Goal: Task Accomplishment & Management: Complete application form

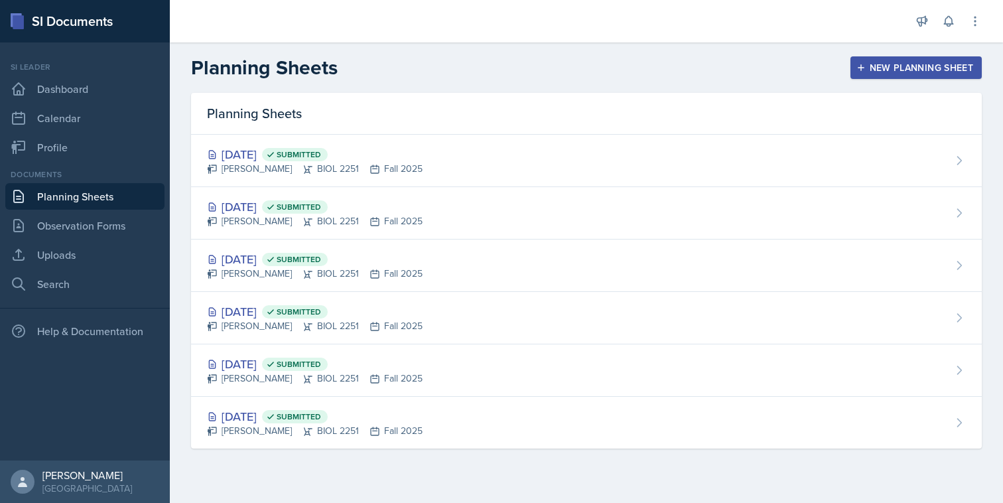
click at [867, 65] on div "New Planning Sheet" at bounding box center [916, 67] width 114 height 11
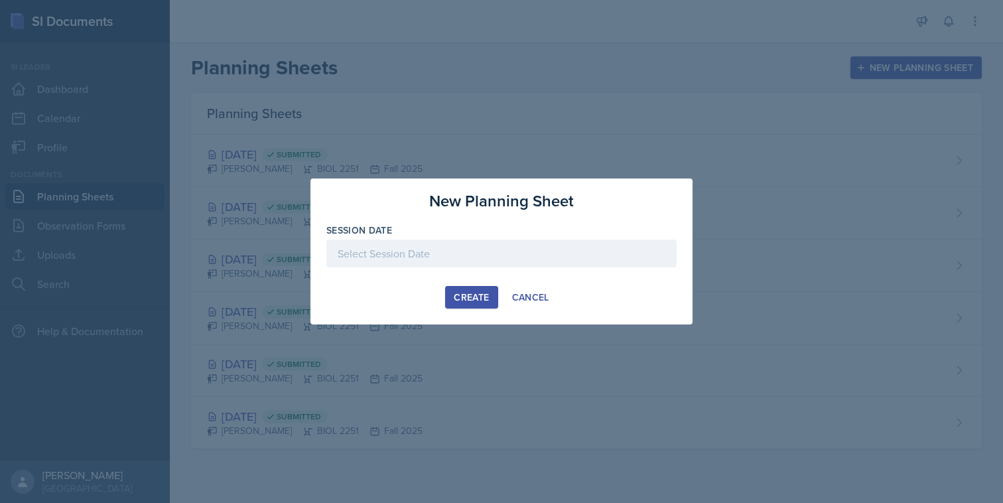
click at [500, 255] on div at bounding box center [501, 254] width 350 height 28
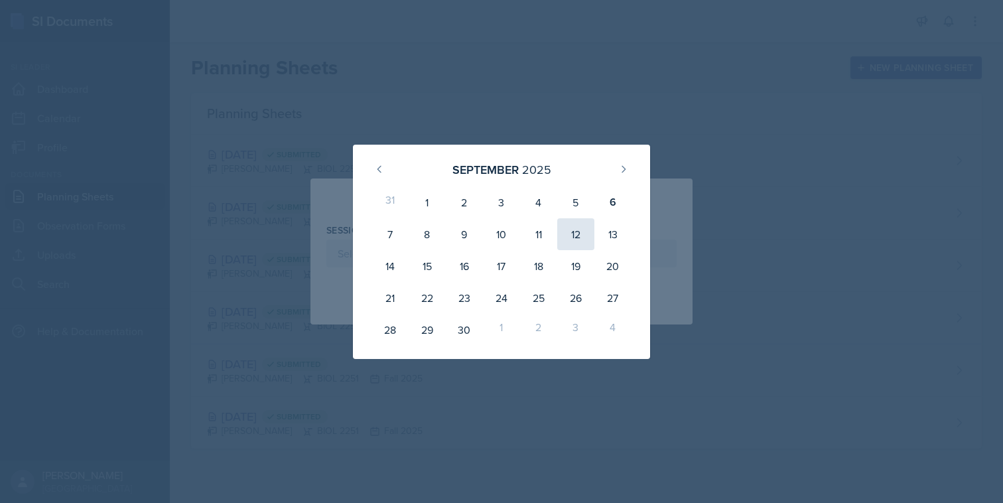
click at [579, 231] on div "12" at bounding box center [575, 234] width 37 height 32
type input "[DATE]"
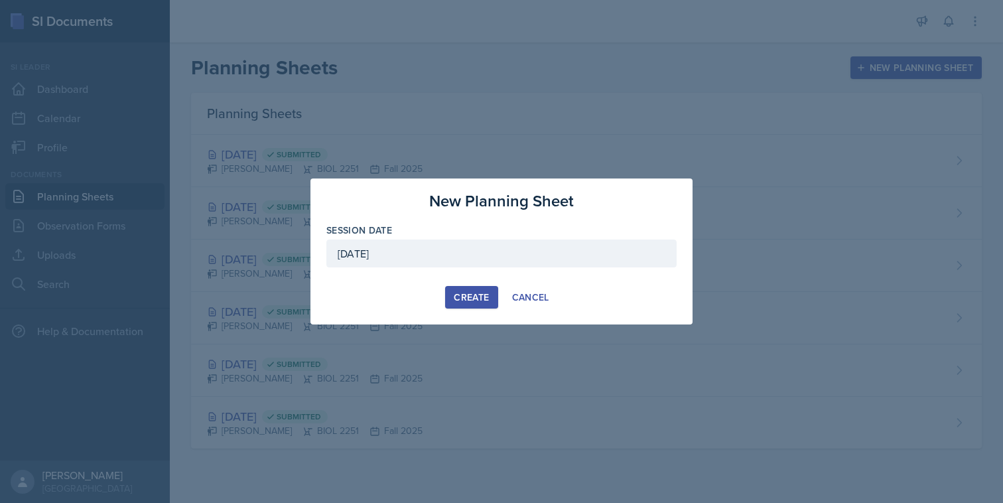
click at [472, 297] on div "Create" at bounding box center [471, 297] width 35 height 11
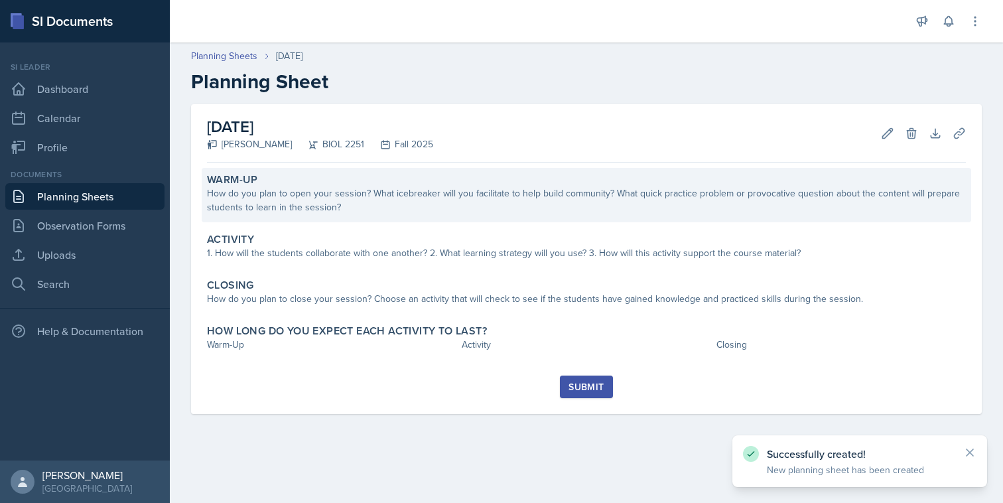
click at [477, 186] on div "How do you plan to open your session? What icebreaker will you facilitate to he…" at bounding box center [586, 200] width 759 height 28
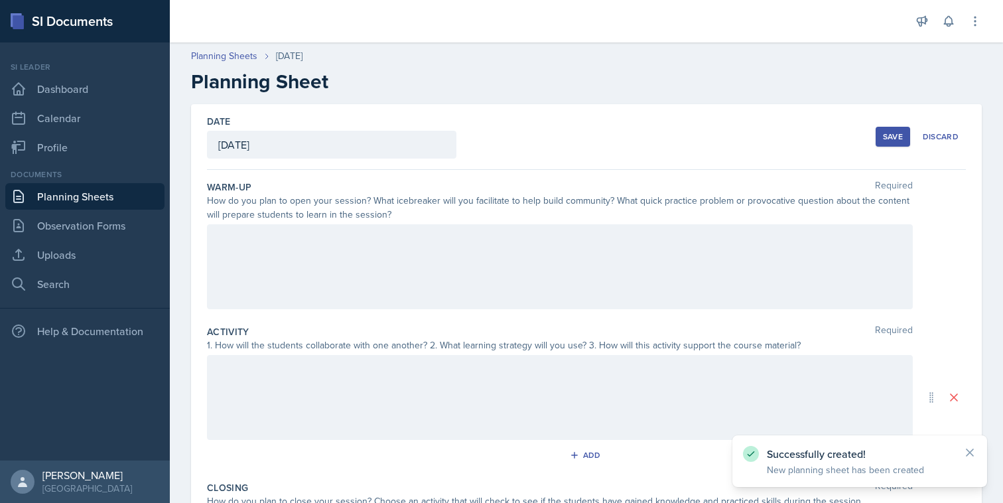
click at [453, 253] on div at bounding box center [560, 266] width 706 height 85
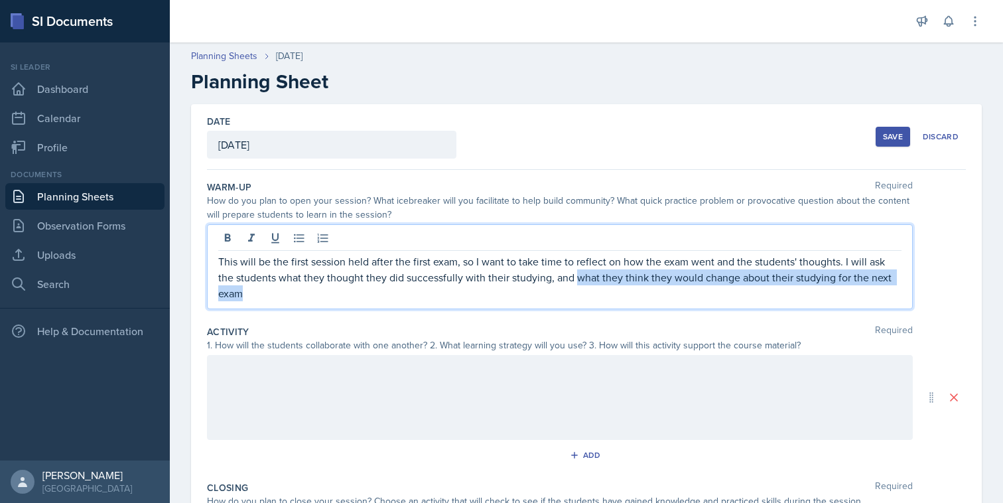
drag, startPoint x: 559, startPoint y: 279, endPoint x: 911, endPoint y: 273, distance: 351.7
click at [911, 273] on div "This will be the first session held after the first exam, so I want to take tim…" at bounding box center [560, 266] width 706 height 85
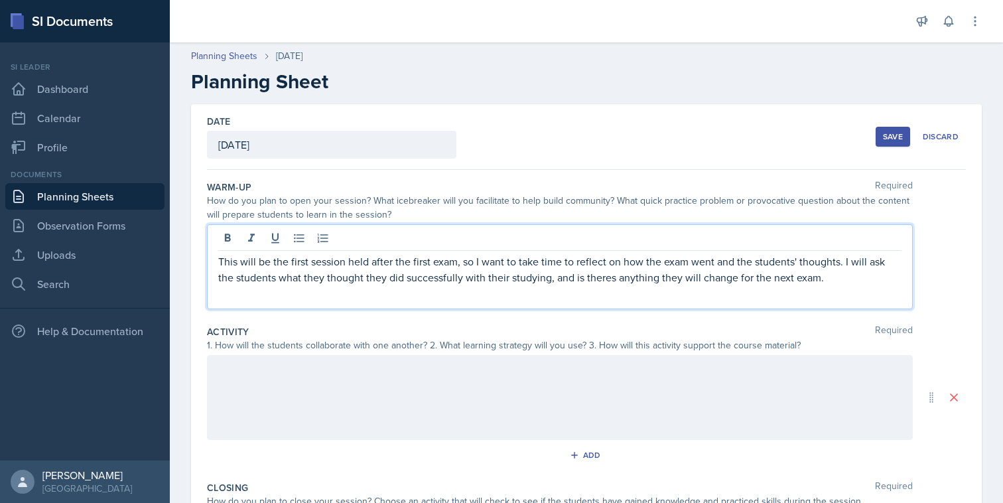
drag, startPoint x: 721, startPoint y: 279, endPoint x: 817, endPoint y: 280, distance: 96.9
click at [818, 280] on p "This will be the first session held after the first exam, so I want to take tim…" at bounding box center [559, 269] width 683 height 32
click at [417, 295] on p "This will be the first session held after the first exam, so I want to take tim…" at bounding box center [559, 277] width 683 height 48
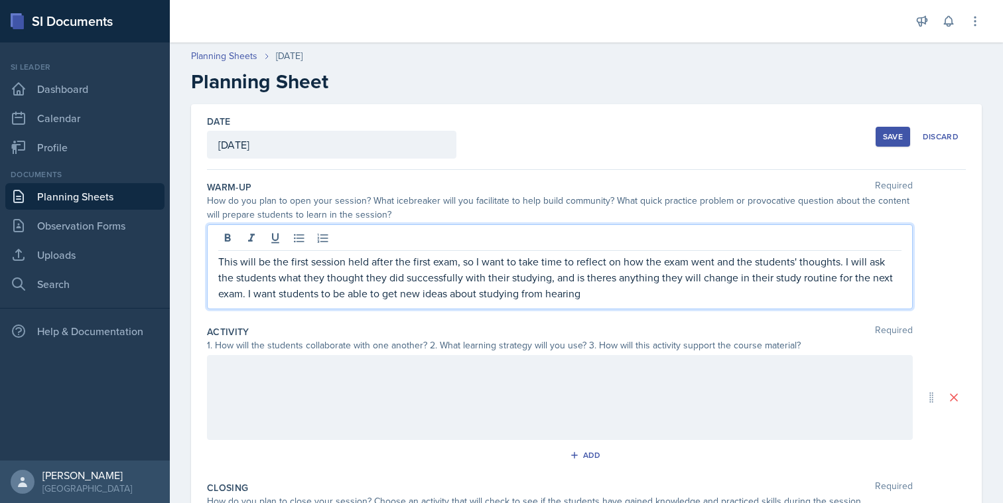
click at [419, 295] on p "This will be the first session held after the first exam, so I want to take tim…" at bounding box center [559, 277] width 683 height 48
click at [626, 296] on p "This will be the first session held after the first exam, so I want to take tim…" at bounding box center [559, 277] width 683 height 48
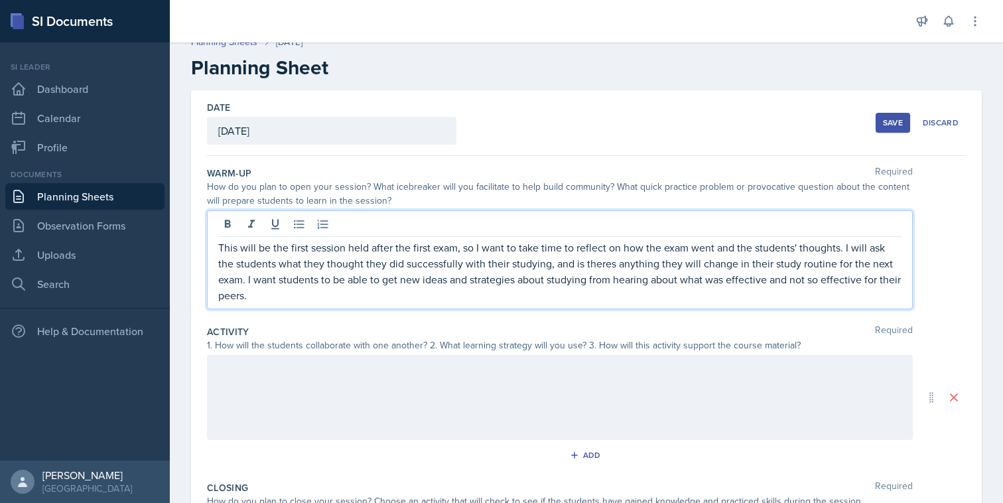
scroll to position [23, 0]
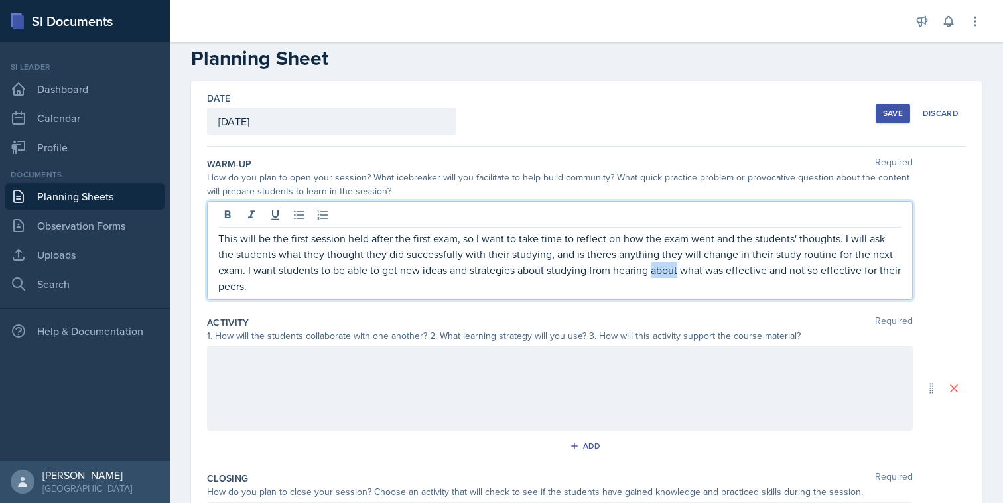
drag, startPoint x: 650, startPoint y: 273, endPoint x: 622, endPoint y: 272, distance: 27.9
click at [622, 272] on p "This will be the first session held after the first exam, so I want to take tim…" at bounding box center [559, 262] width 683 height 64
click at [876, 271] on p "This will be the first session held after the first exam, so I want to take tim…" at bounding box center [559, 262] width 683 height 64
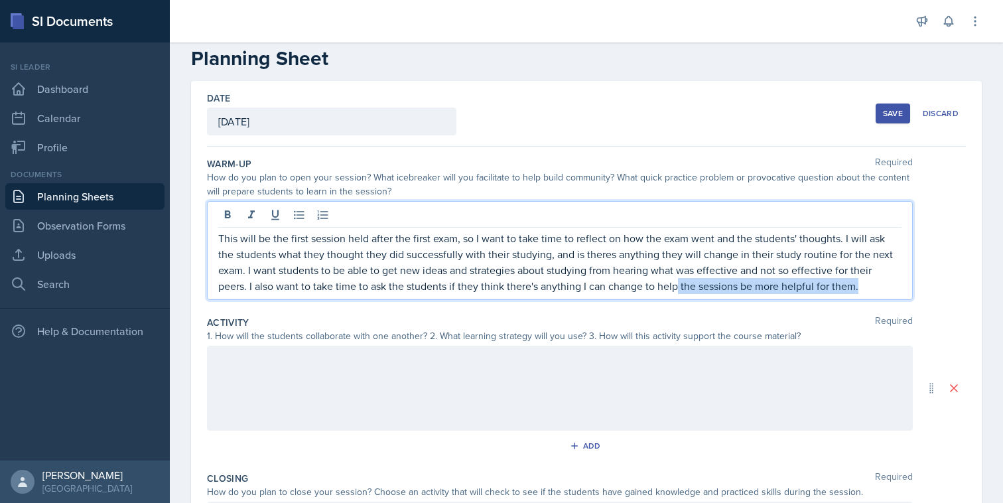
drag, startPoint x: 807, startPoint y: 289, endPoint x: 621, endPoint y: 289, distance: 186.4
click at [621, 289] on p "This will be the first session held after the first exam, so I want to take tim…" at bounding box center [559, 262] width 683 height 64
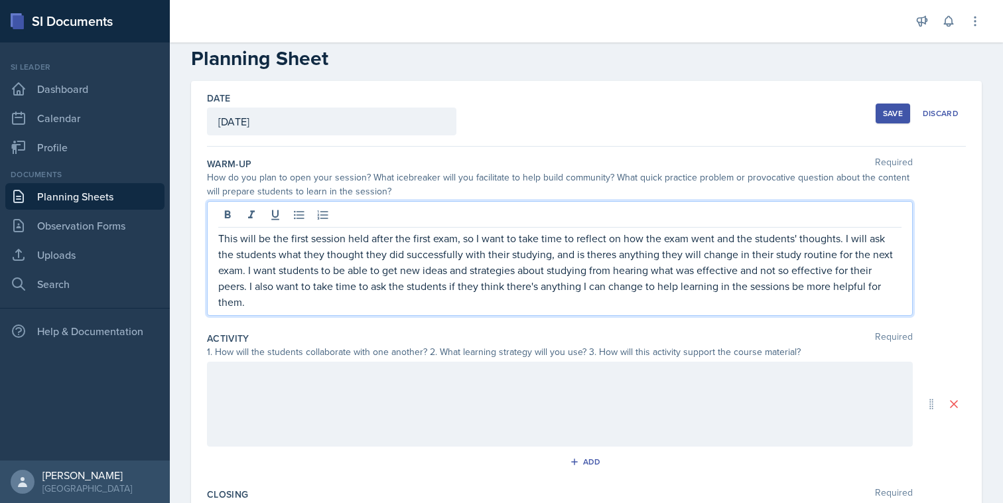
click at [466, 293] on p "This will be the first session held after the first exam, so I want to take tim…" at bounding box center [559, 270] width 683 height 80
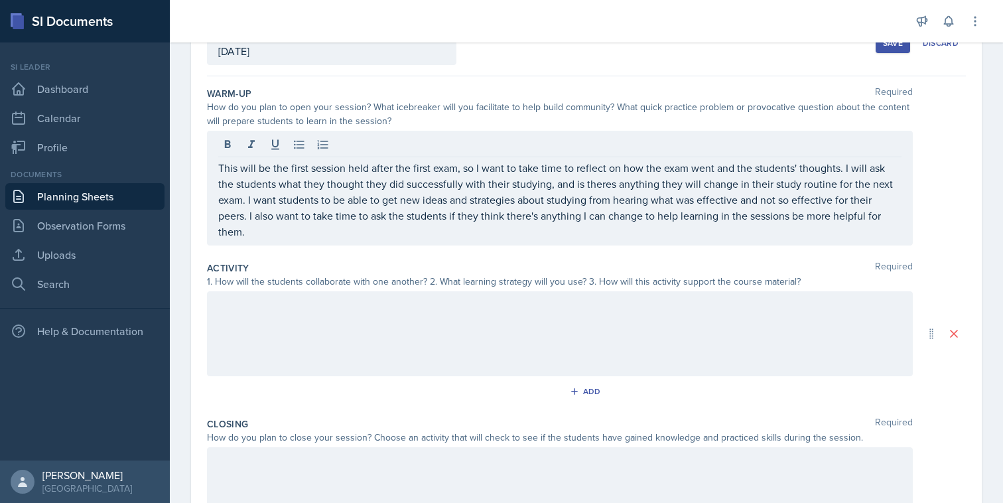
click at [520, 316] on div at bounding box center [560, 333] width 706 height 85
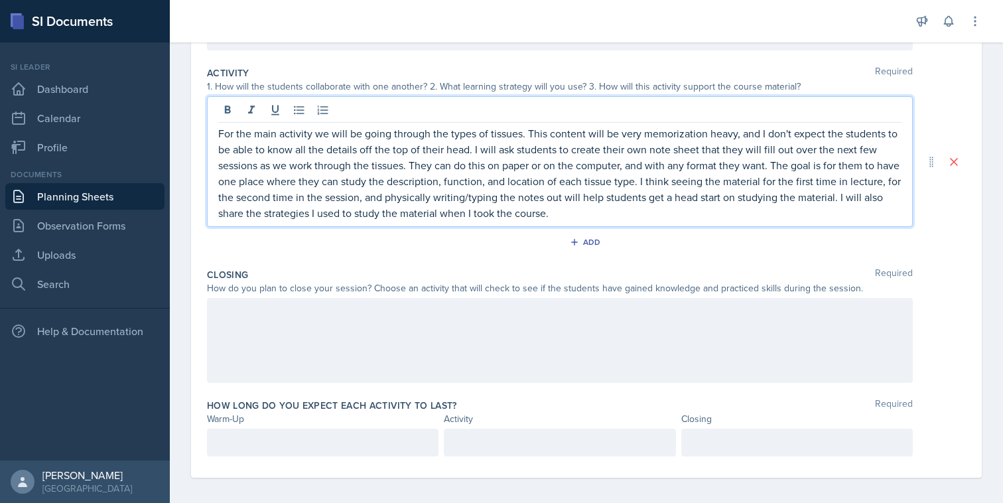
click at [409, 318] on div at bounding box center [560, 340] width 706 height 85
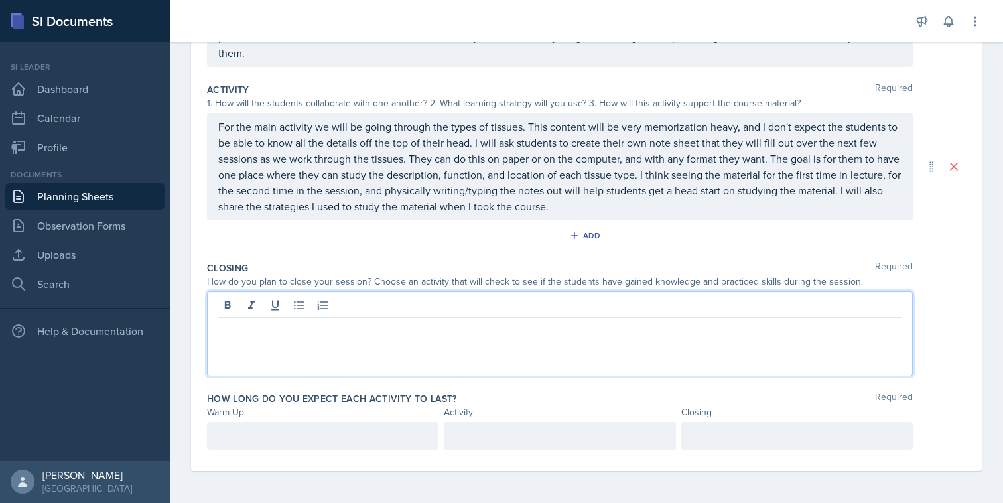
scroll to position [242, 0]
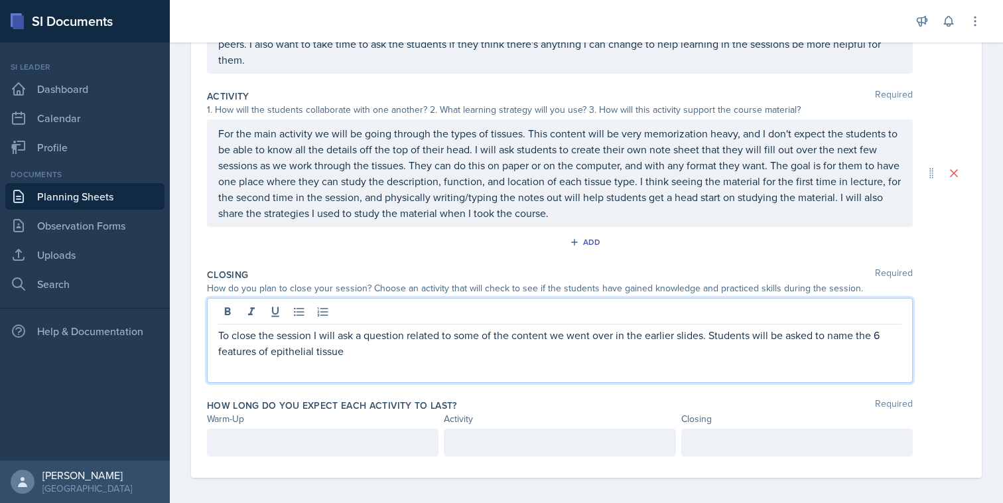
click at [358, 334] on p "To close the session I will ask a question related to some of the content we we…" at bounding box center [559, 343] width 683 height 32
click at [362, 334] on p "To close the session I will ask a question related to some of the content we we…" at bounding box center [559, 343] width 683 height 32
click at [395, 330] on p "To close the session I will ask question related to some of the content we went…" at bounding box center [559, 343] width 683 height 32
click at [397, 347] on p "To close the session I will ask questions related to some of the content we wen…" at bounding box center [559, 343] width 683 height 32
drag, startPoint x: 491, startPoint y: 330, endPoint x: 449, endPoint y: 330, distance: 42.5
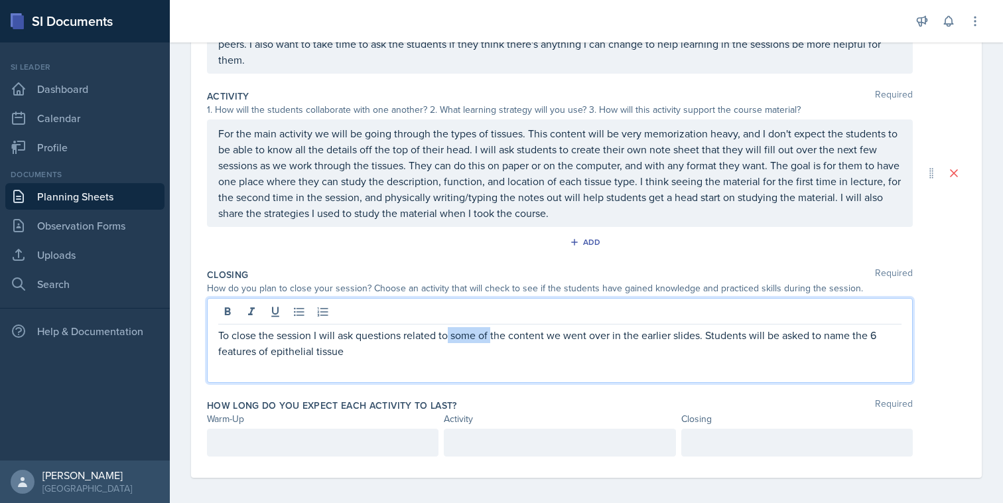
click at [449, 330] on p "To close the session I will ask questions related to some of the content we wen…" at bounding box center [559, 343] width 683 height 32
click at [453, 344] on p "To close the session I will ask questions related to the content we went over i…" at bounding box center [559, 343] width 683 height 32
click at [441, 340] on p "To close the session I will ask questions related to the content we went over i…" at bounding box center [559, 343] width 683 height 32
click at [600, 329] on p "To close the session I will ask questions related to the content we went over i…" at bounding box center [559, 343] width 683 height 32
click at [565, 334] on p "To close the session I will ask questions related to the content we went over i…" at bounding box center [559, 343] width 683 height 32
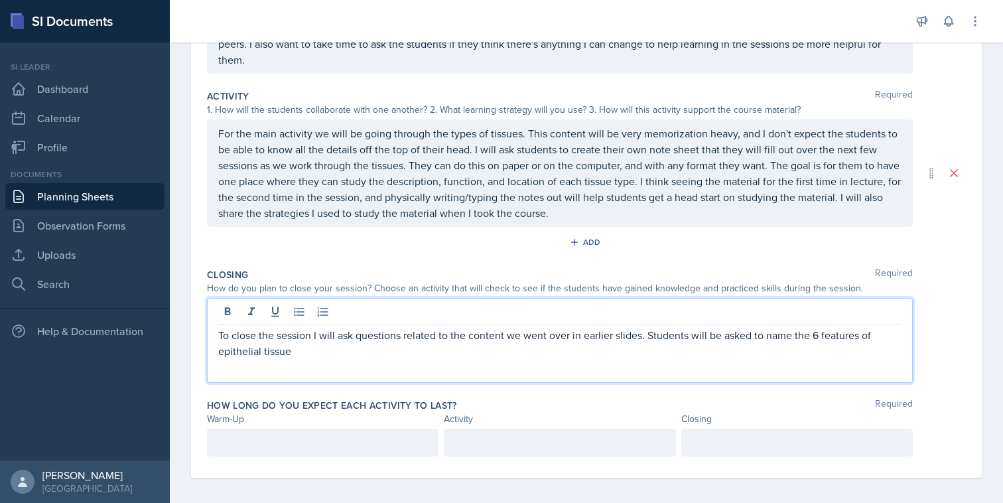
click at [539, 338] on p "To close the session I will ask questions related to the content we went over i…" at bounding box center [559, 343] width 683 height 32
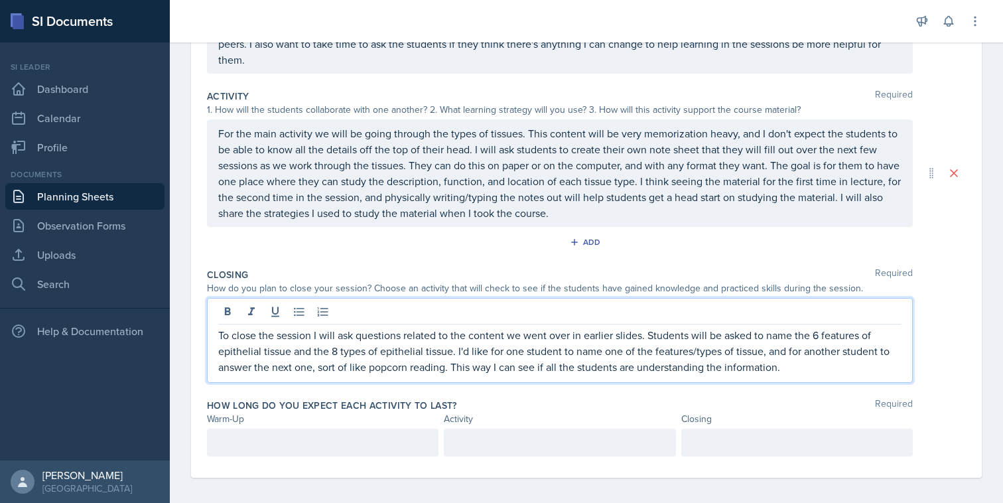
click at [547, 342] on p "To close the session I will ask questions related to the content we went over i…" at bounding box center [559, 351] width 683 height 48
click at [246, 363] on p "To close the session I will ask questions related to the content we went over i…" at bounding box center [559, 351] width 683 height 48
click at [251, 363] on p "To close the session I will ask questions related to the content we went over i…" at bounding box center [559, 351] width 683 height 48
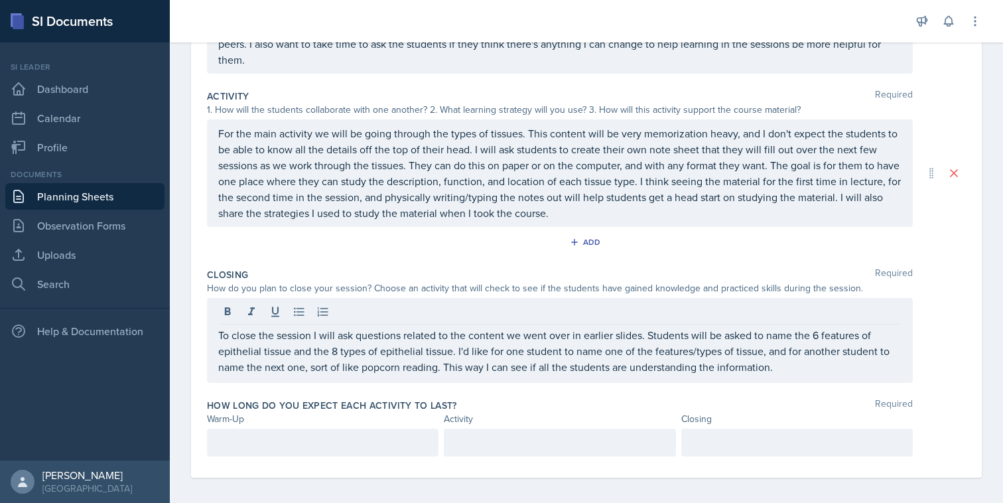
click at [791, 371] on div "To close the session I will ask questions related to the content we went over i…" at bounding box center [560, 340] width 706 height 85
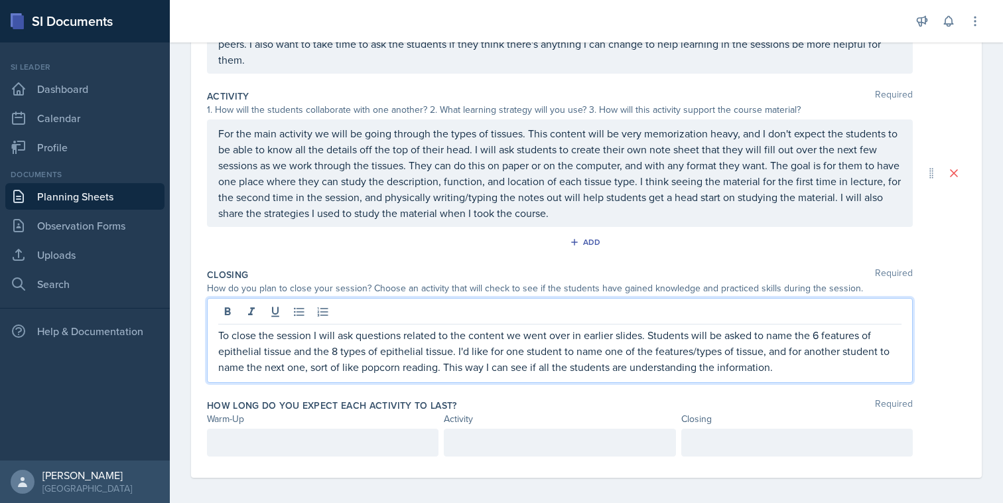
click at [787, 366] on p "To close the session I will ask questions related to the content we went over i…" at bounding box center [559, 351] width 683 height 48
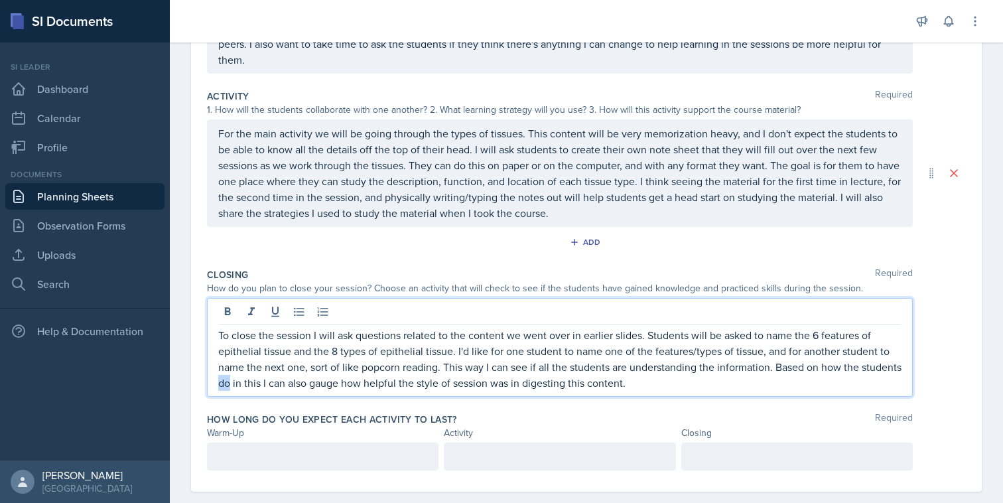
drag, startPoint x: 271, startPoint y: 378, endPoint x: 263, endPoint y: 378, distance: 8.7
click at [263, 378] on p "To close the session I will ask questions related to the content we went over i…" at bounding box center [559, 359] width 683 height 64
click at [300, 380] on p "To close the session I will ask questions related to the content we went over i…" at bounding box center [559, 359] width 683 height 64
drag, startPoint x: 303, startPoint y: 380, endPoint x: 276, endPoint y: 378, distance: 27.2
click at [276, 378] on p "To close the session I will ask questions related to the content we went over i…" at bounding box center [559, 359] width 683 height 64
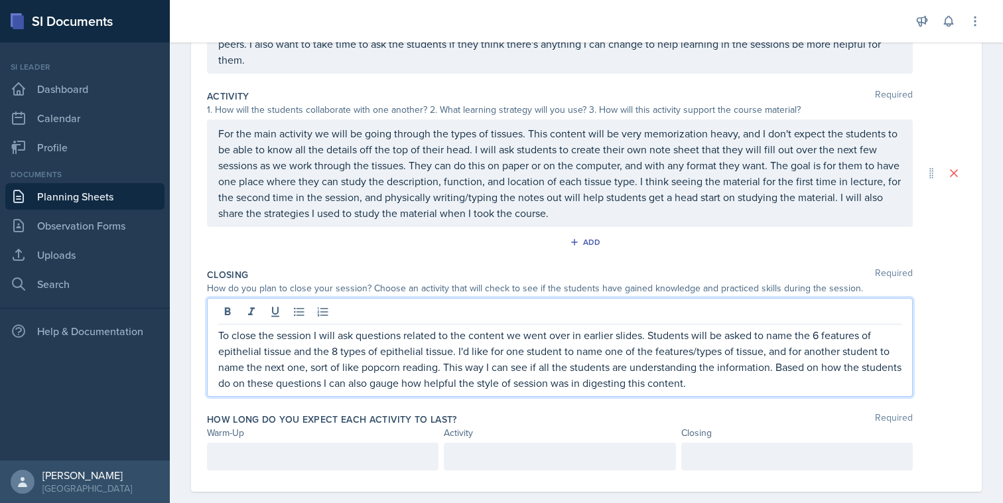
click at [794, 388] on div "To close the session I will ask questions related to the content we went over i…" at bounding box center [560, 347] width 706 height 99
click at [689, 379] on p "To close the session I will ask questions related to the content we went over i…" at bounding box center [559, 359] width 683 height 64
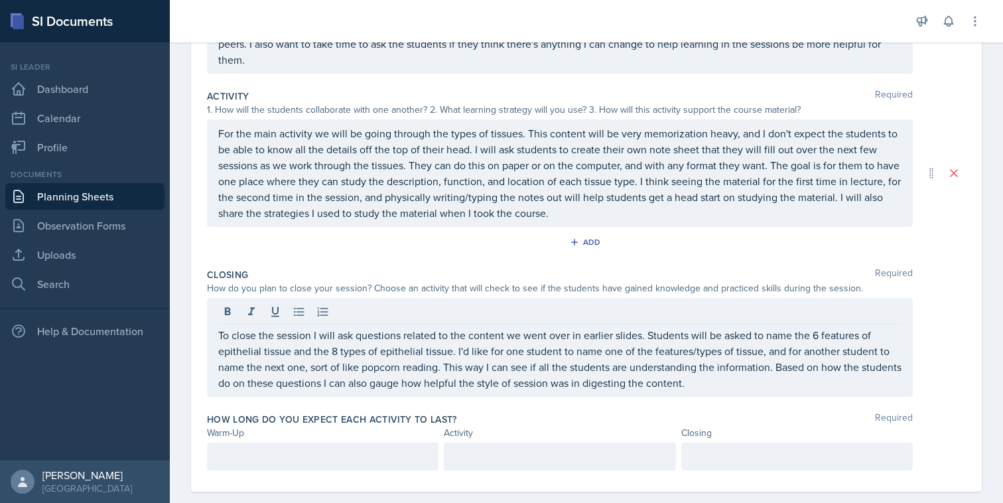
click at [823, 385] on div "To close the session I will ask questions related to the content we went over i…" at bounding box center [560, 347] width 706 height 99
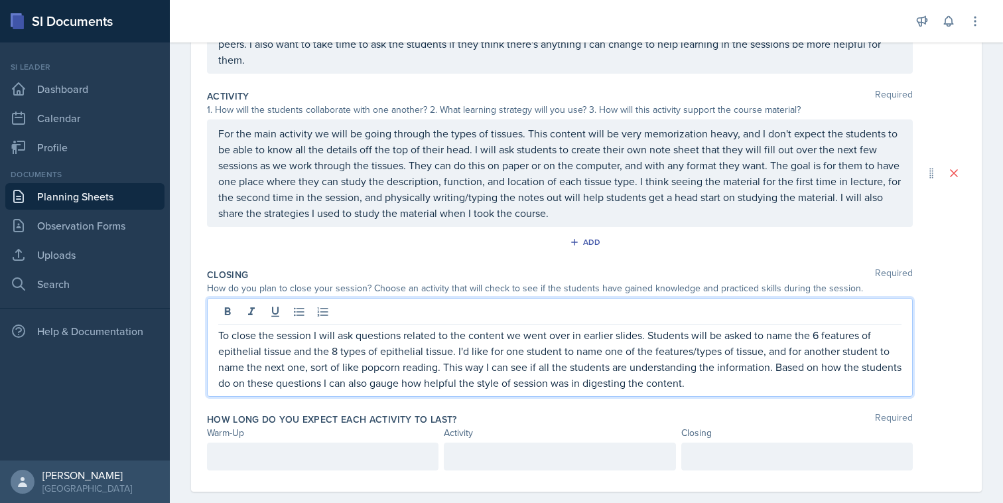
click at [819, 398] on div "Closing Required How do you plan to close your session? Choose an activity that…" at bounding box center [586, 335] width 759 height 145
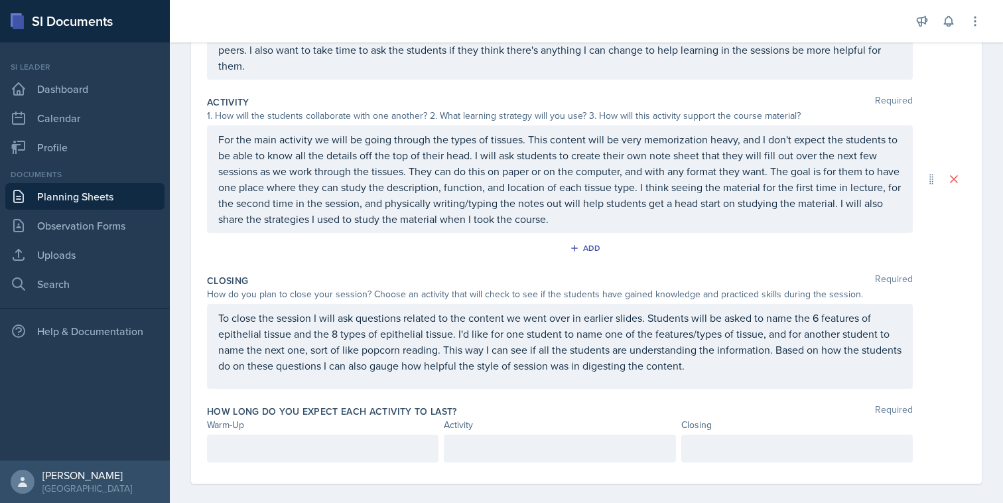
scroll to position [256, 0]
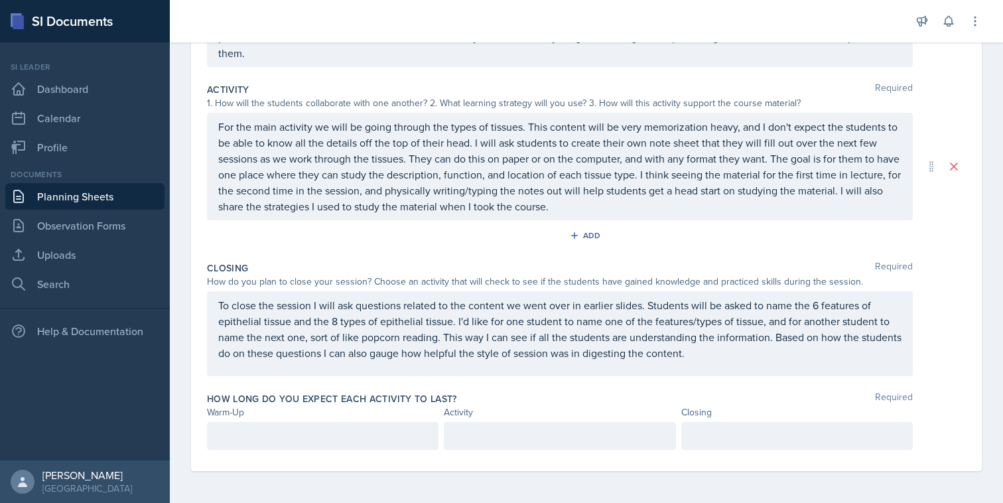
click at [626, 361] on p "To close the session I will ask questions related to the content we went over i…" at bounding box center [559, 329] width 683 height 64
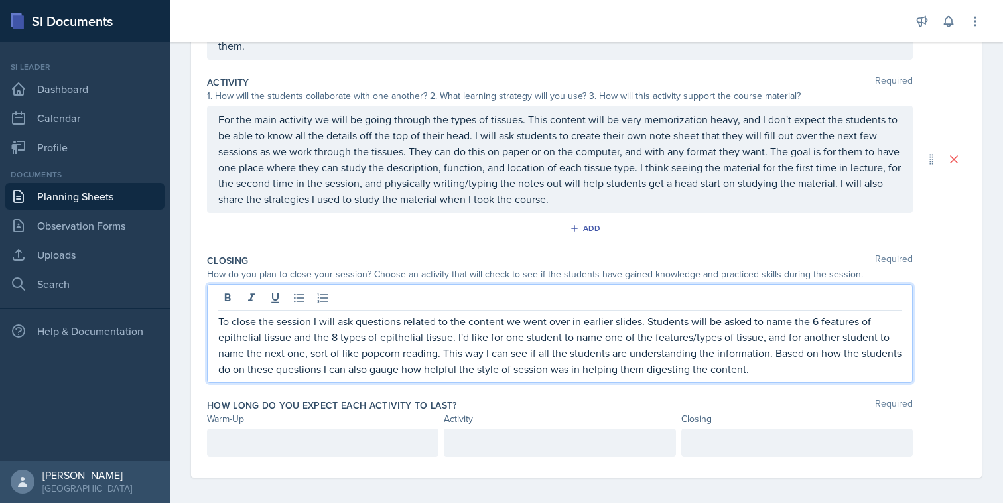
click at [729, 367] on p "To close the session I will ask questions related to the content we went over i…" at bounding box center [559, 345] width 683 height 64
click at [957, 313] on div "To close the session I will ask questions related to the content we went over i…" at bounding box center [586, 333] width 759 height 99
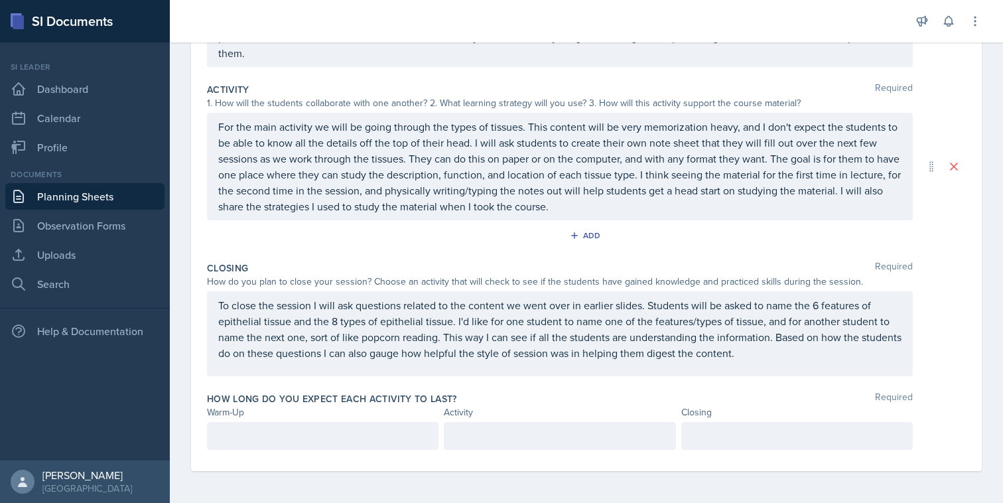
click at [515, 354] on p "To close the session I will ask questions related to the content we went over i…" at bounding box center [559, 329] width 683 height 64
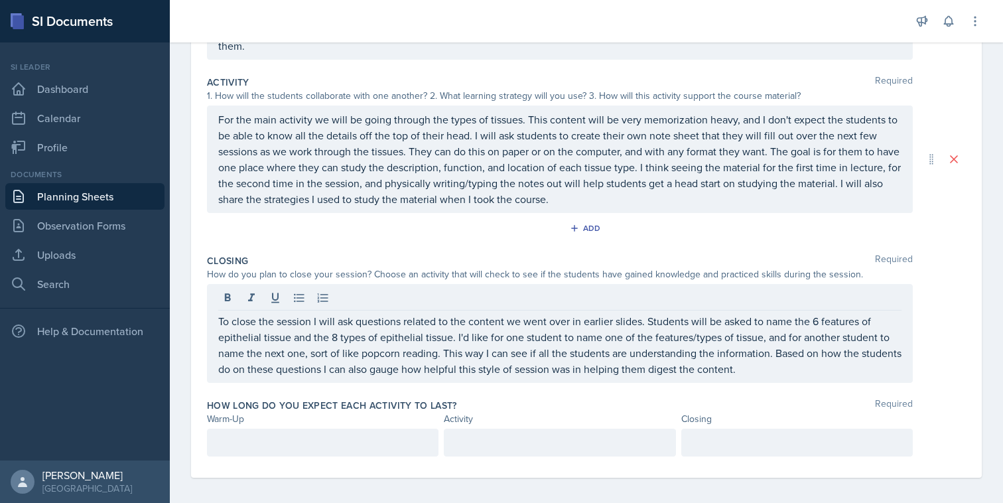
click at [519, 393] on div "How long do you expect each activity to last? Required Warm-Up Activity Closing" at bounding box center [586, 430] width 759 height 74
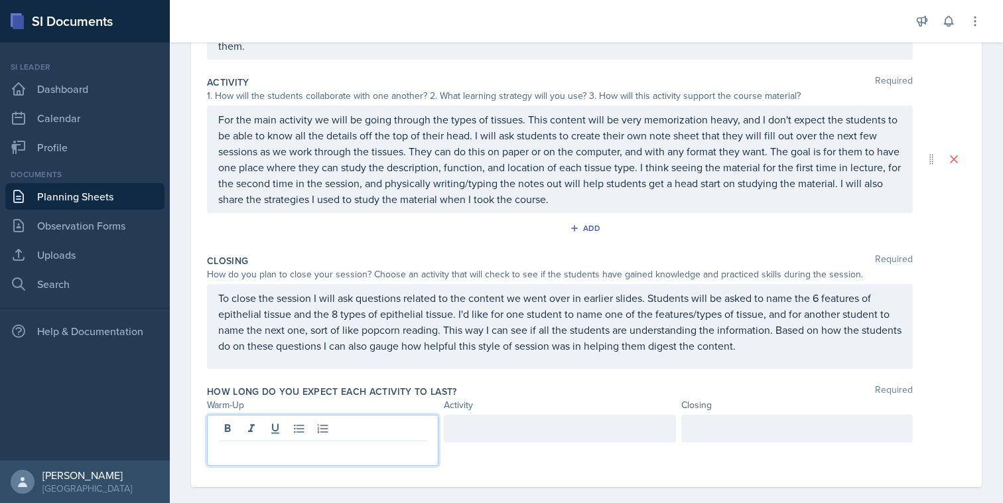
click at [382, 430] on div at bounding box center [323, 440] width 232 height 51
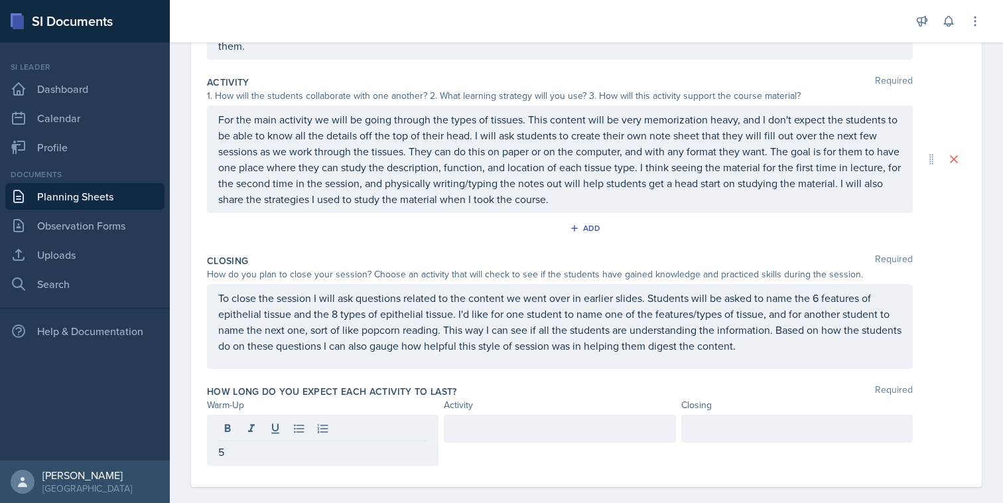
click at [547, 441] on div at bounding box center [560, 440] width 232 height 51
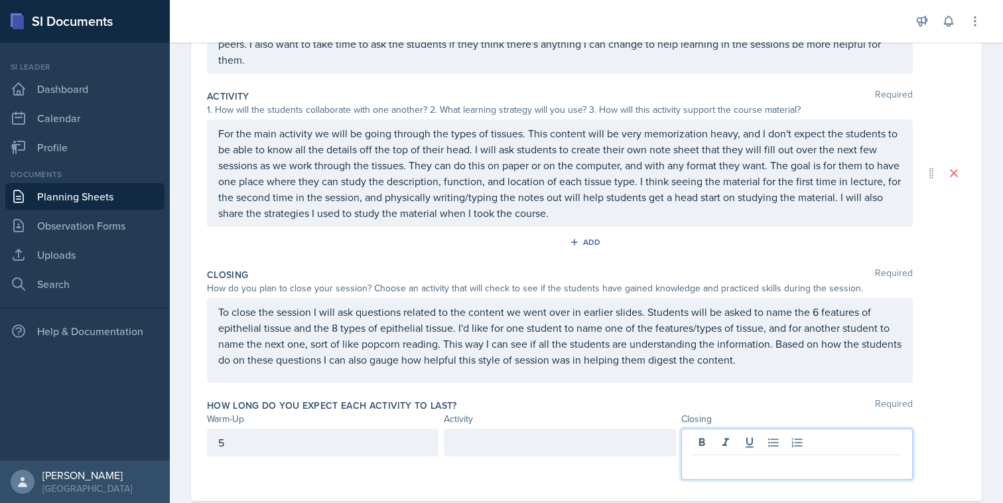
scroll to position [256, 0]
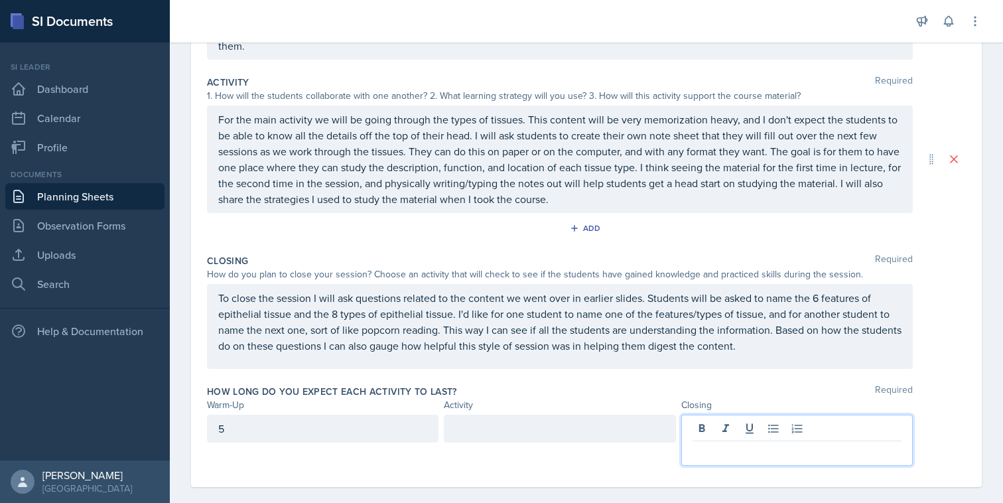
click at [707, 430] on div at bounding box center [797, 440] width 232 height 51
click at [589, 425] on div at bounding box center [560, 429] width 232 height 28
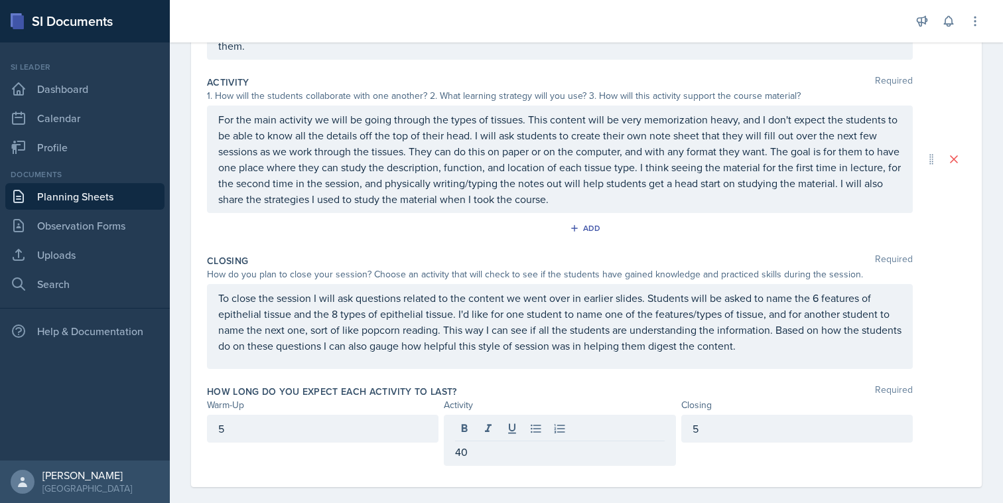
click at [919, 398] on div "Warm-Up Activity Closing" at bounding box center [586, 405] width 759 height 14
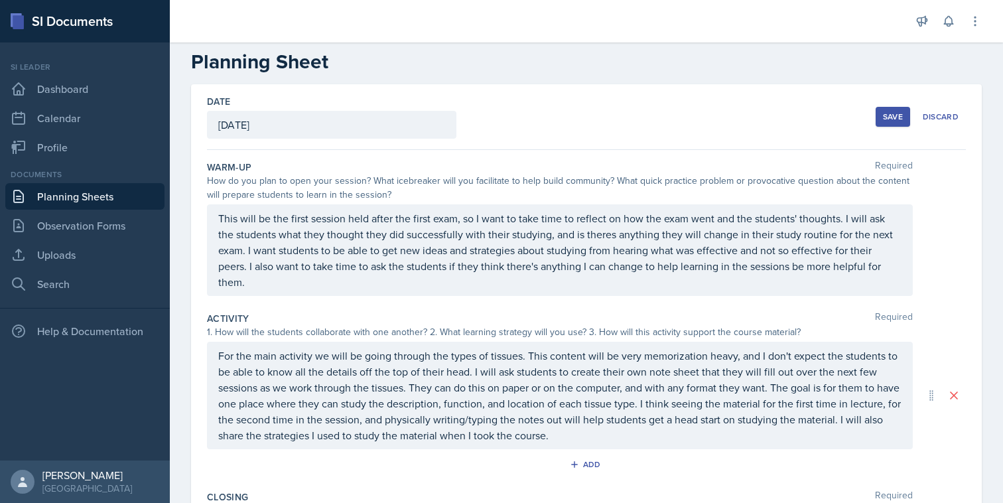
scroll to position [0, 0]
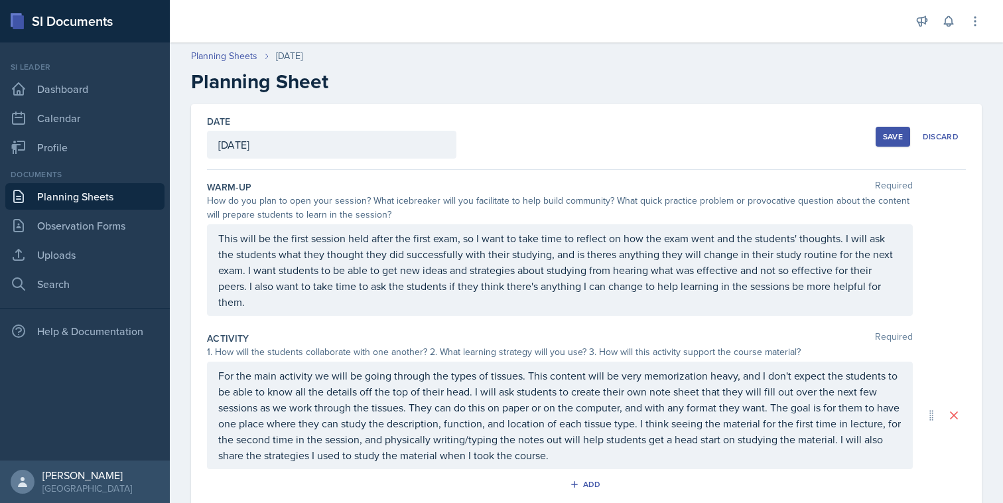
click at [900, 137] on div "Save" at bounding box center [893, 136] width 20 height 11
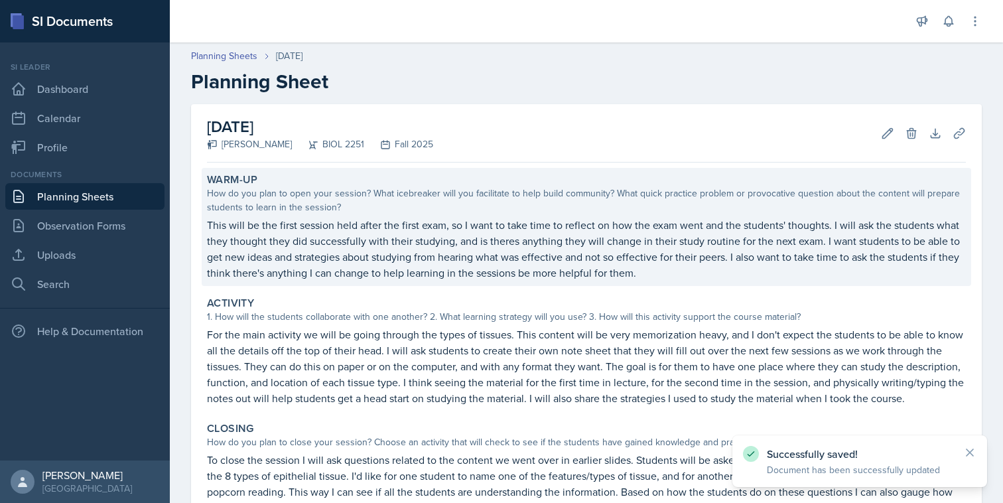
scroll to position [166, 0]
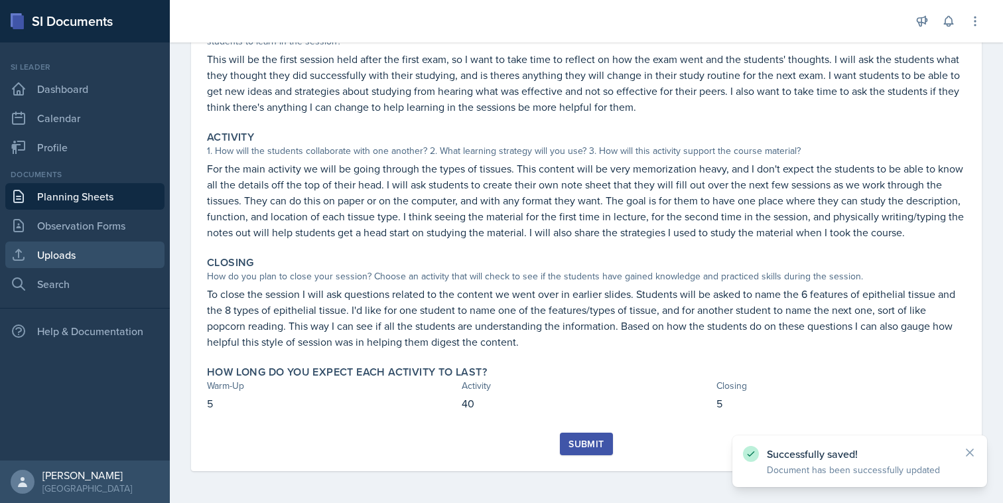
click at [125, 264] on link "Uploads" at bounding box center [84, 255] width 159 height 27
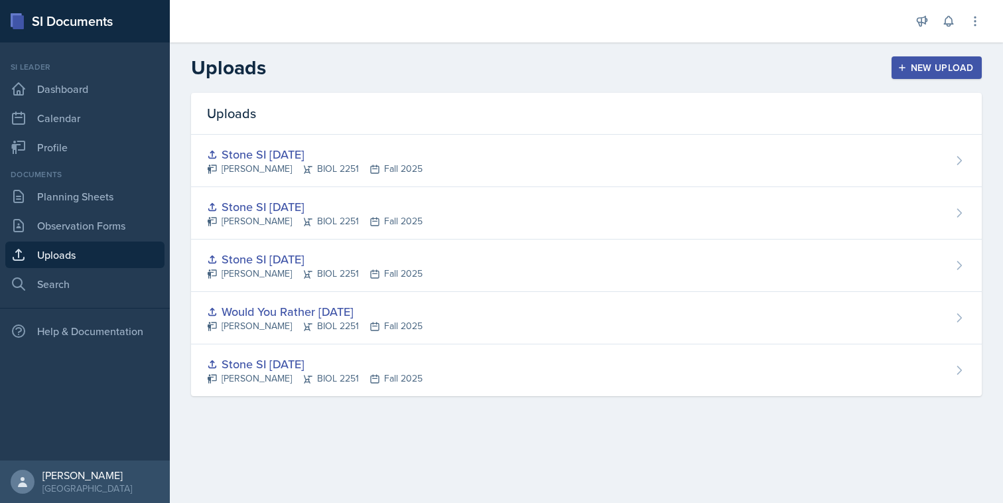
click at [969, 67] on div "New Upload" at bounding box center [937, 67] width 74 height 11
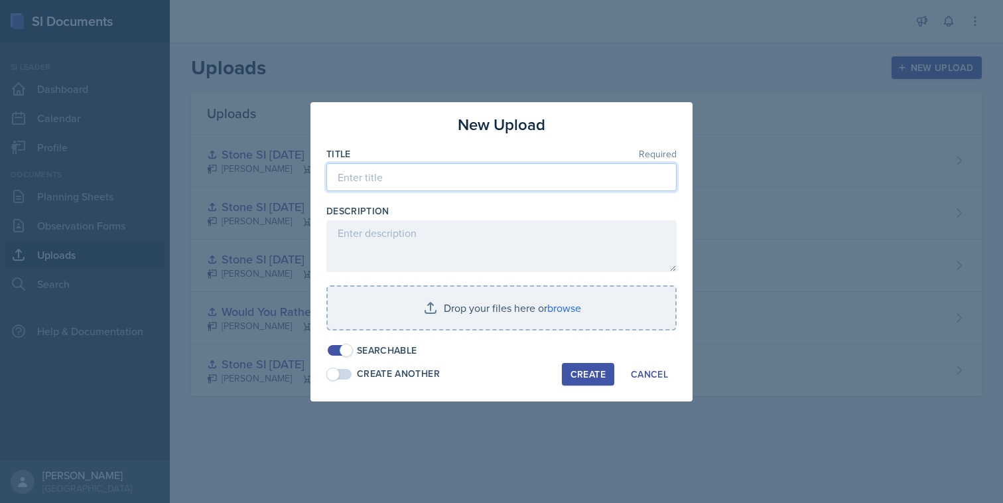
click at [512, 184] on input at bounding box center [501, 177] width 350 height 28
type input "Stone SI [DATE]"
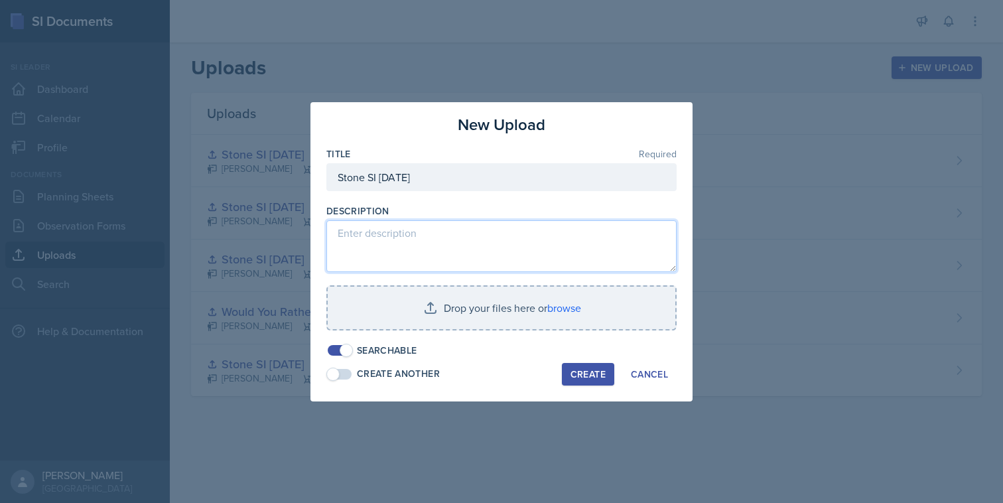
click at [444, 255] on textarea at bounding box center [501, 246] width 350 height 52
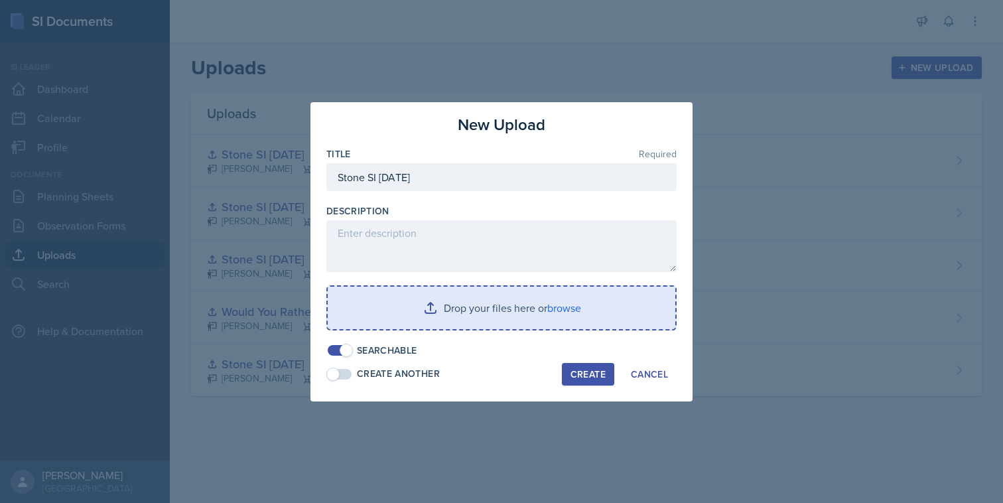
click at [461, 306] on input "file" at bounding box center [502, 308] width 348 height 42
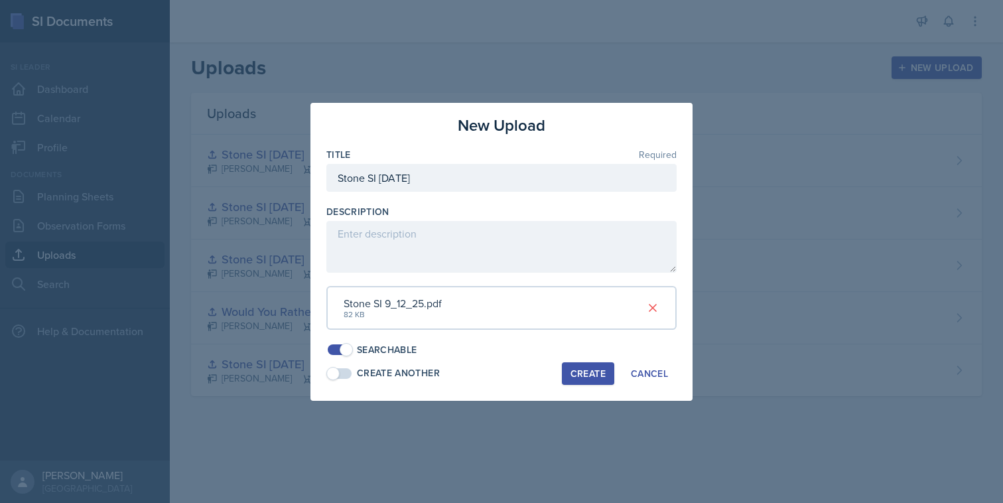
click at [584, 378] on div "Create" at bounding box center [588, 373] width 35 height 11
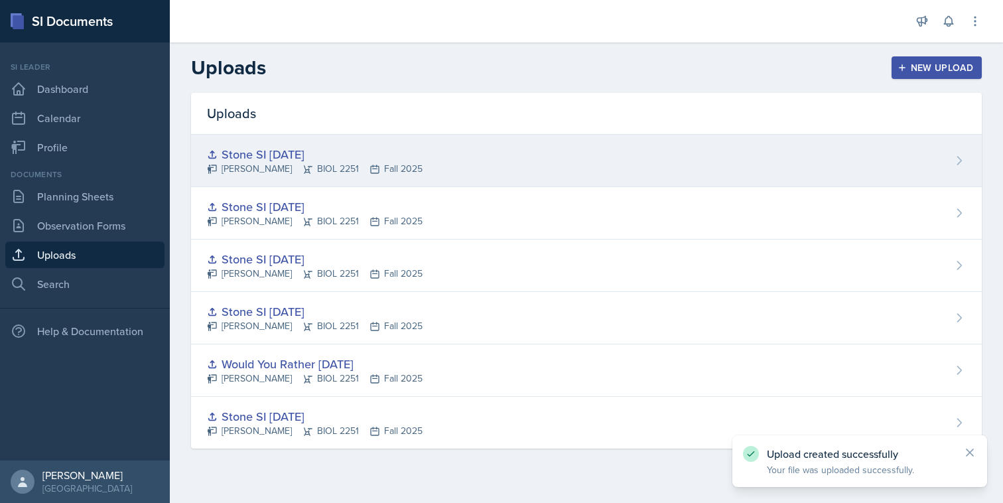
click at [342, 149] on div "Stone SI [DATE]" at bounding box center [315, 154] width 216 height 18
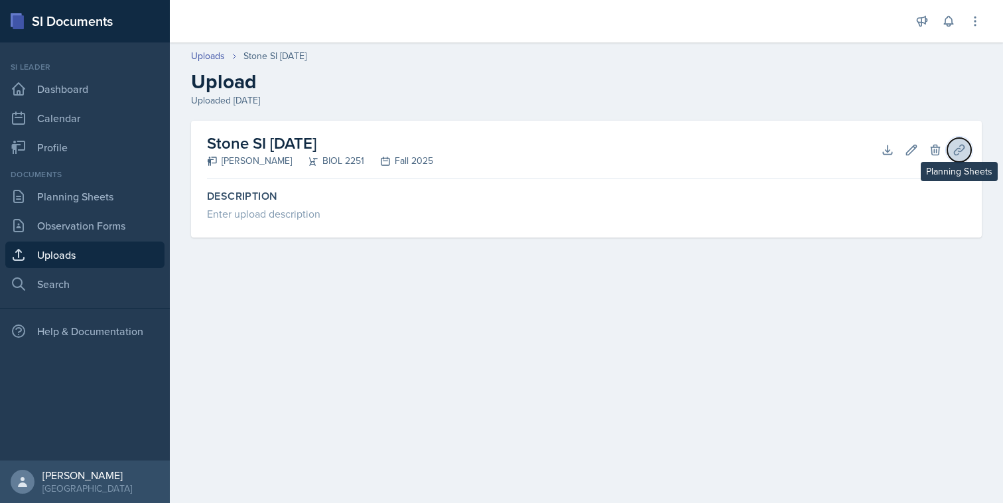
click at [961, 149] on icon at bounding box center [959, 149] width 13 height 13
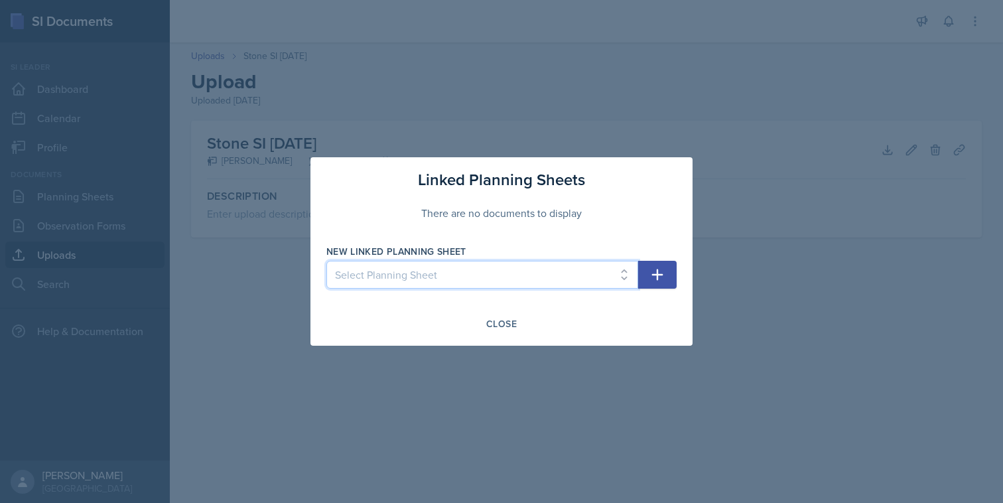
click at [567, 269] on select "Select Planning Sheet [DATE] [DATE] [DATE] [DATE] [DATE] [DATE] [DATE]" at bounding box center [482, 275] width 312 height 28
select select "506217e7-bd0c-48fc-b2a2-a4897cca2c02"
click at [326, 261] on select "Select Planning Sheet [DATE] [DATE] [DATE] [DATE] [DATE] [DATE] [DATE]" at bounding box center [482, 275] width 312 height 28
click at [659, 282] on icon "button" at bounding box center [658, 275] width 16 height 16
select select
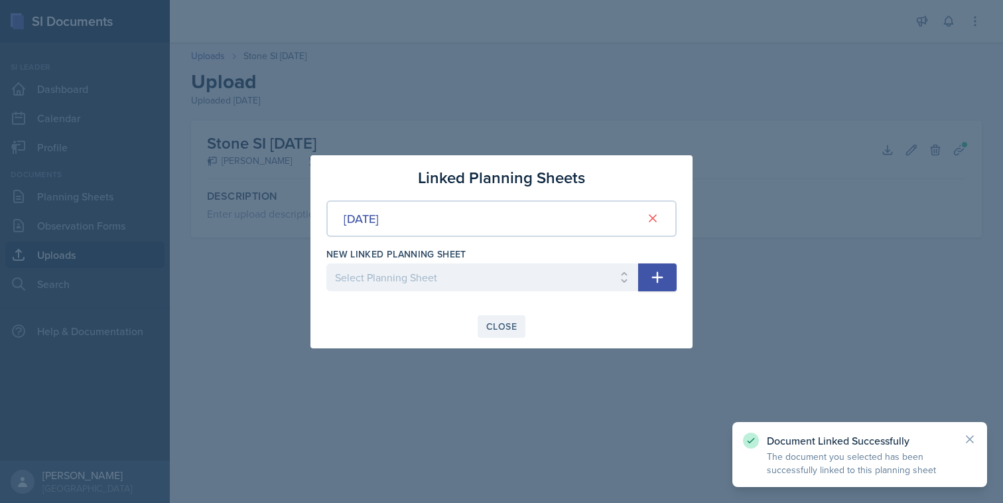
click at [507, 330] on div "Close" at bounding box center [501, 326] width 31 height 11
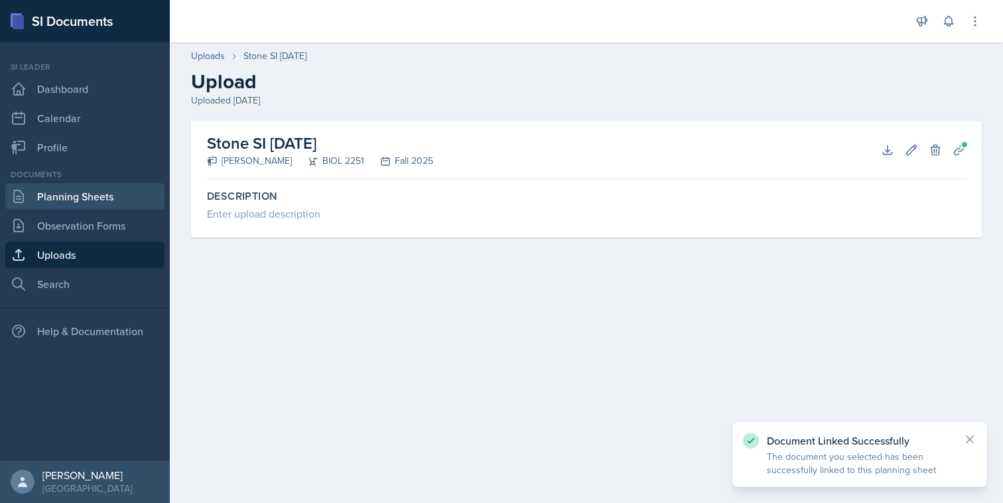
click at [134, 201] on link "Planning Sheets" at bounding box center [84, 196] width 159 height 27
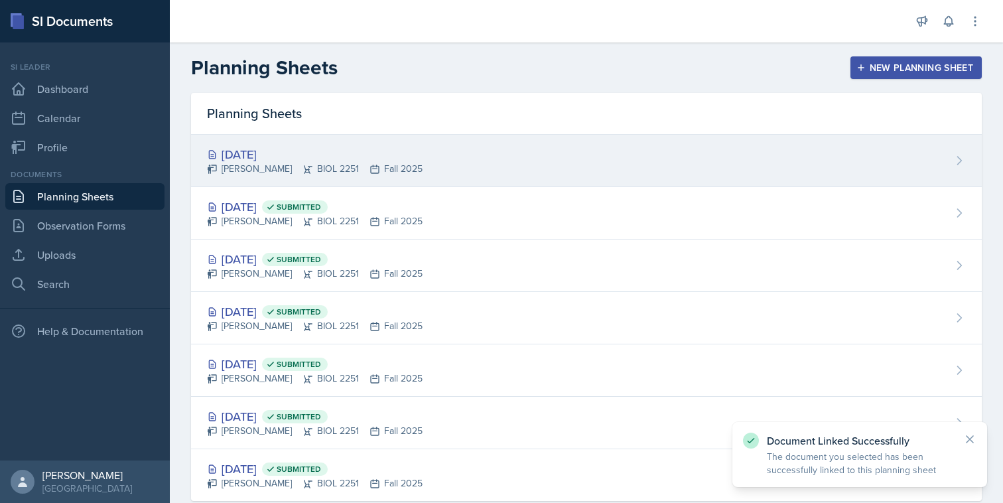
click at [408, 169] on div "[DATE] [PERSON_NAME] BIOL 2251 Fall 2025" at bounding box center [586, 161] width 791 height 52
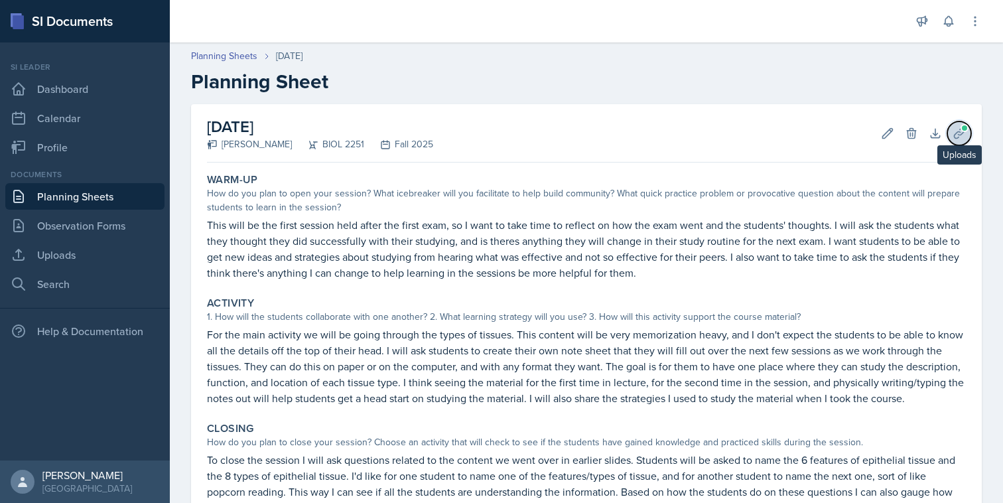
click at [958, 134] on icon at bounding box center [959, 133] width 10 height 10
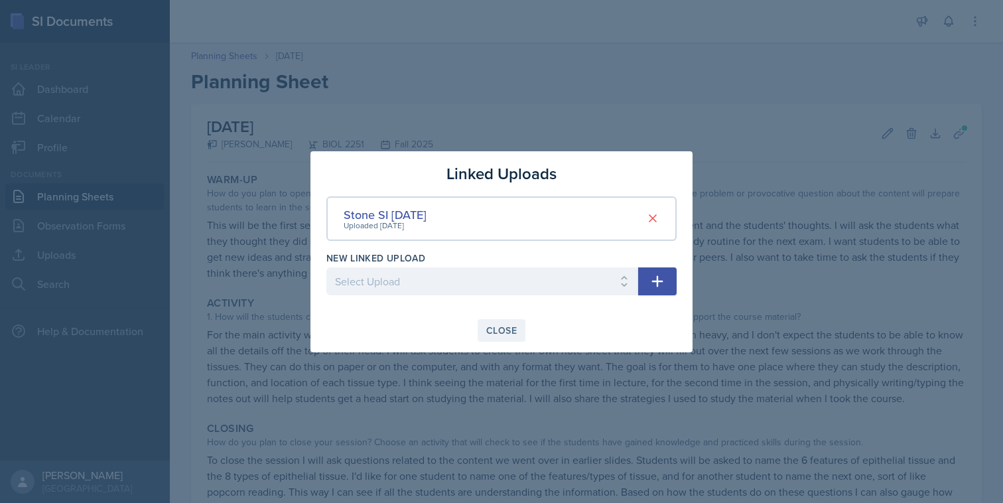
click at [512, 331] on div "Close" at bounding box center [501, 330] width 31 height 11
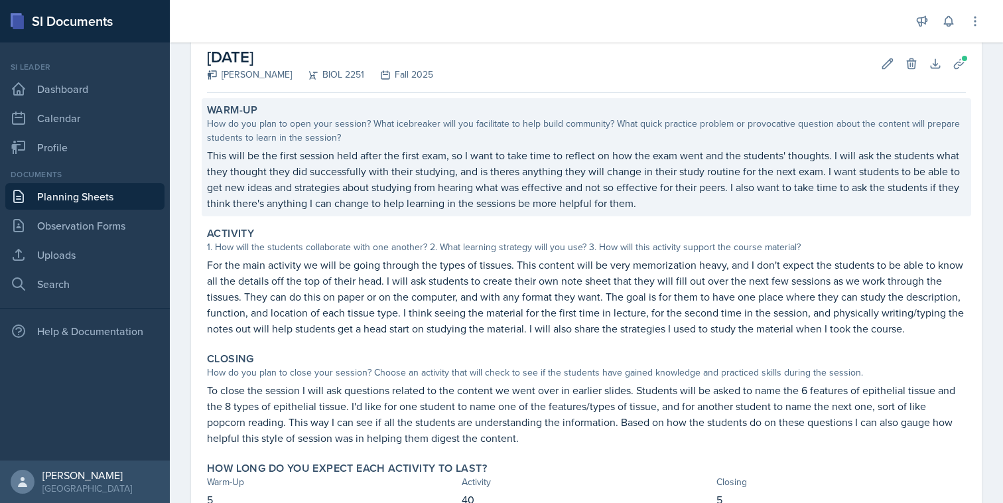
scroll to position [166, 0]
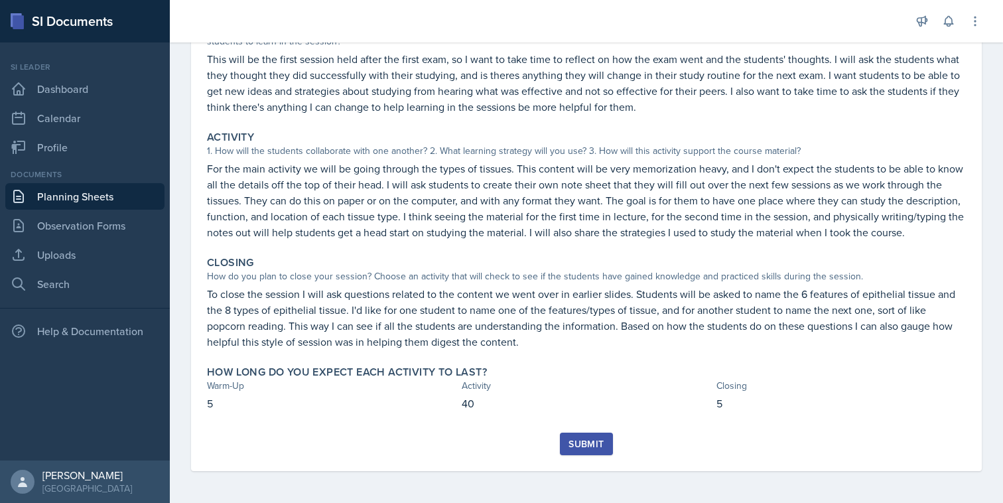
click at [600, 446] on div "Submit" at bounding box center [586, 444] width 35 height 11
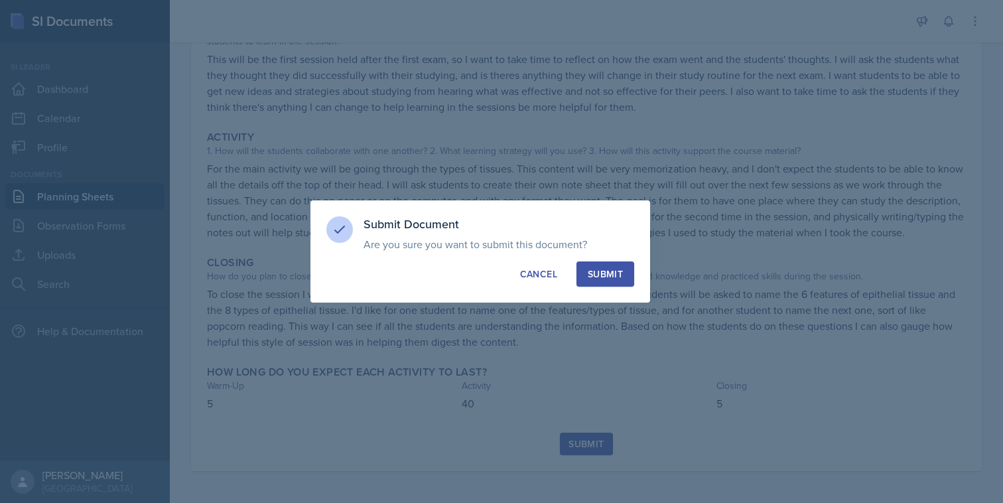
click at [608, 271] on div "Submit" at bounding box center [605, 273] width 35 height 13
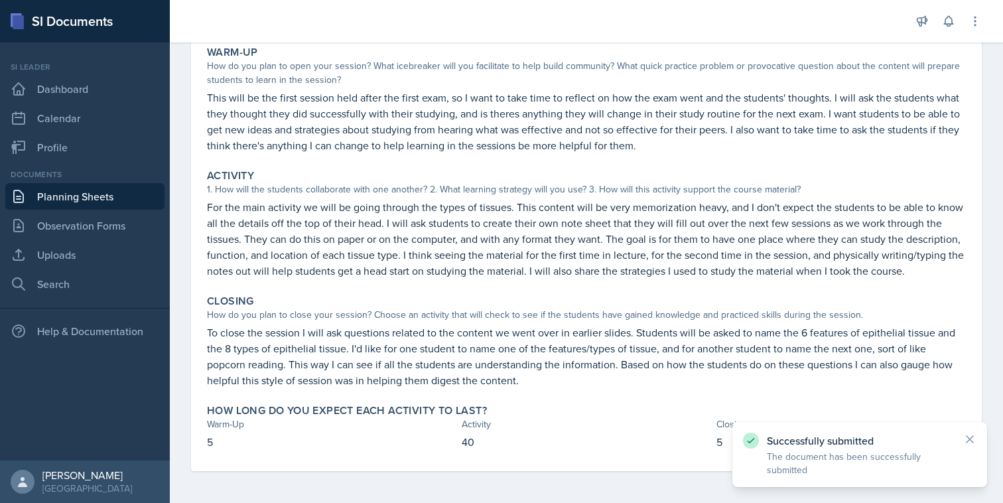
scroll to position [0, 0]
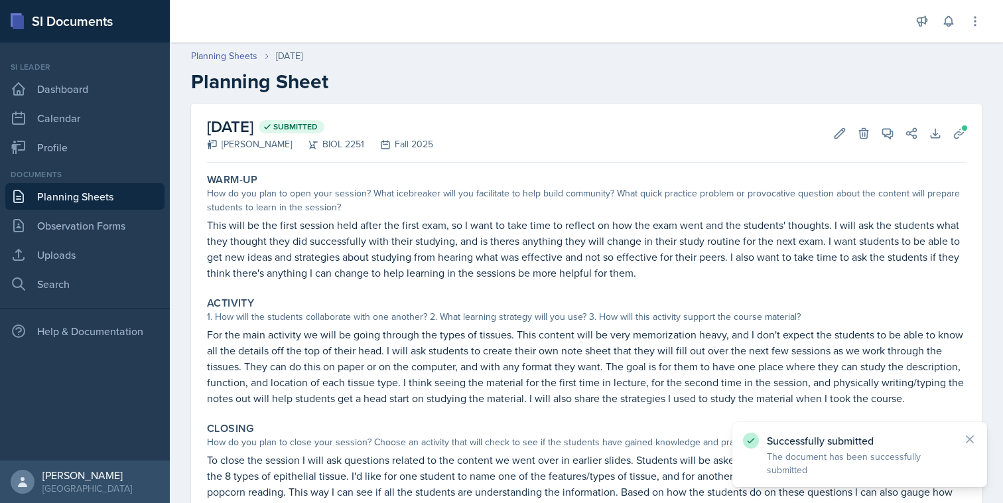
click at [110, 196] on link "Planning Sheets" at bounding box center [84, 196] width 159 height 27
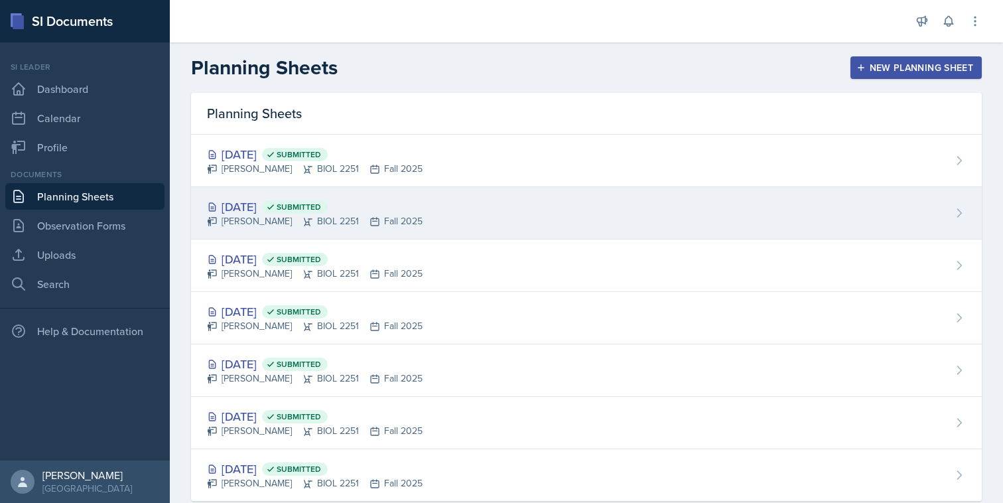
click at [432, 210] on div "[DATE] Submitted [PERSON_NAME] BIOL 2251 Fall 2025" at bounding box center [586, 213] width 791 height 52
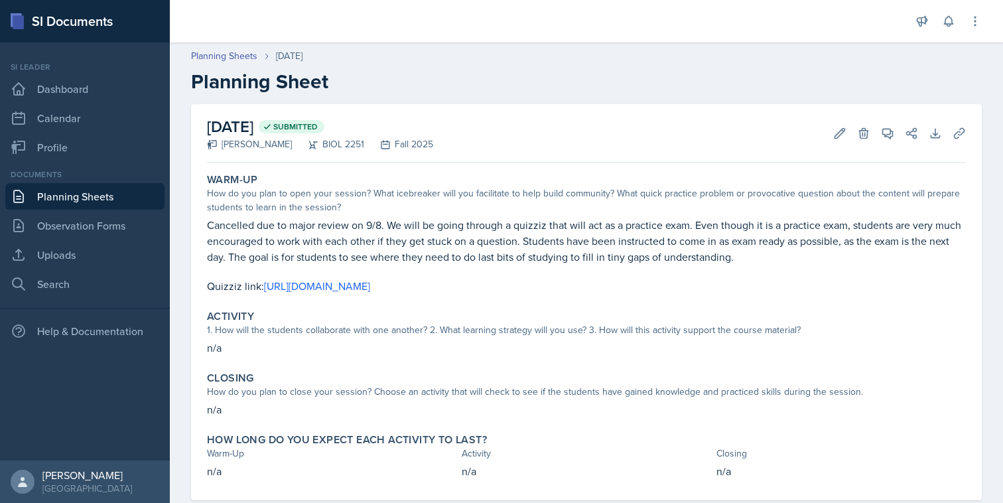
scroll to position [29, 0]
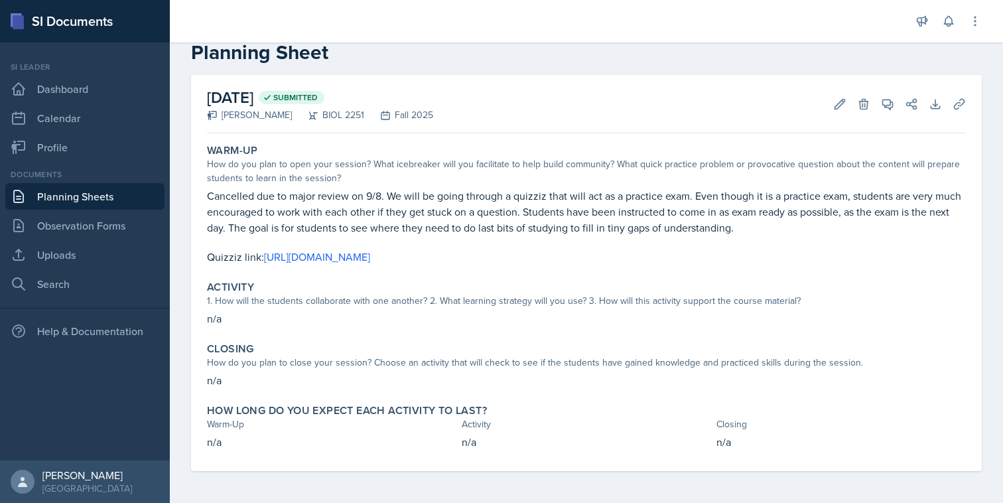
click at [100, 198] on link "Planning Sheets" at bounding box center [84, 196] width 159 height 27
